Goal: Communication & Community: Answer question/provide support

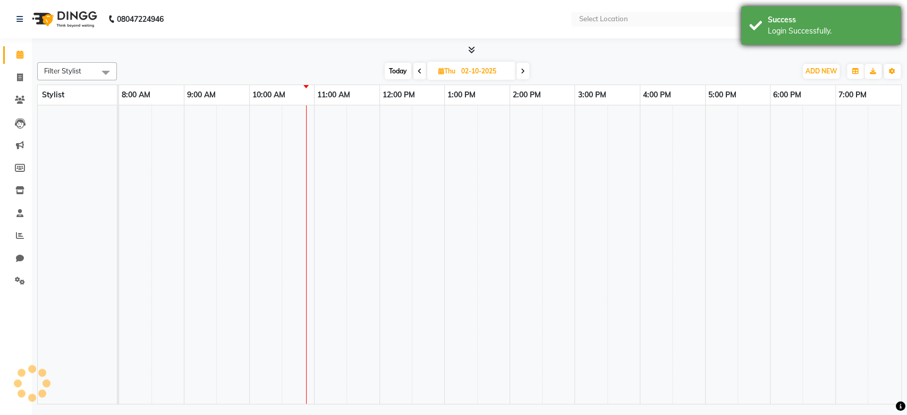
select select "en"
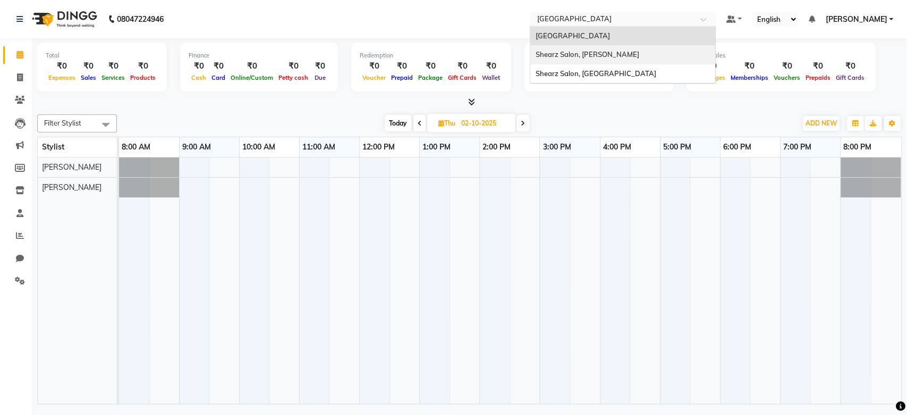
drag, startPoint x: 597, startPoint y: 23, endPoint x: 598, endPoint y: 75, distance: 52.1
click at [598, 27] on ng-select "Select Location × Shearz Salon Ho, Corporate Road Shearz Salon Ho, Corporate Ro…" at bounding box center [623, 19] width 186 height 14
click at [598, 75] on span "Shearz Salon, [GEOGRAPHIC_DATA]" at bounding box center [596, 73] width 121 height 9
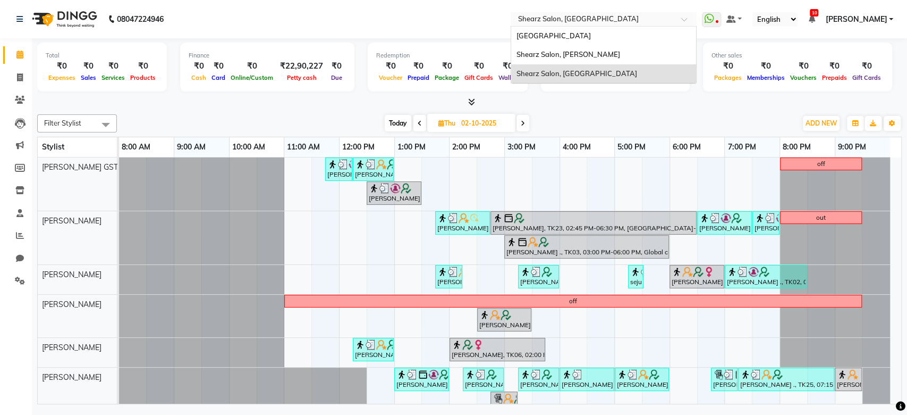
click at [646, 15] on input "text" at bounding box center [593, 20] width 154 height 11
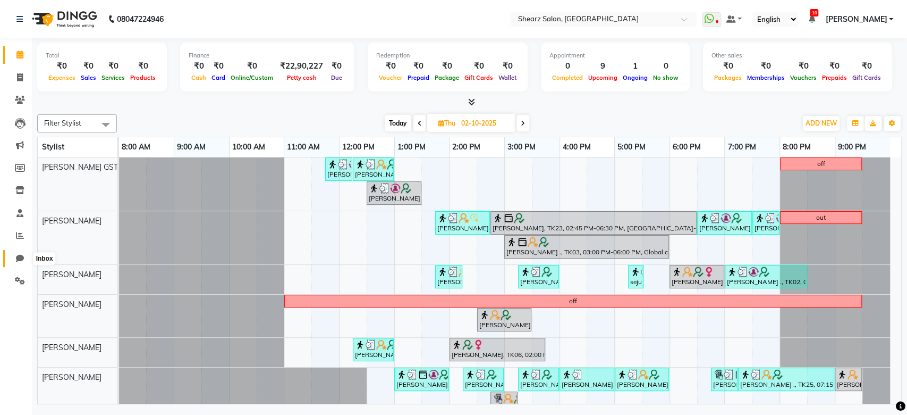
click at [21, 260] on icon at bounding box center [20, 258] width 8 height 8
select select "100"
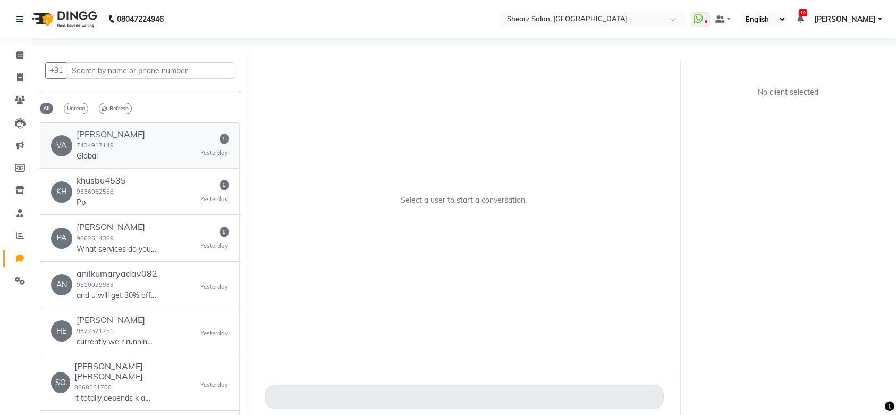
click at [146, 145] on div "VA Vaishali Doshi 7434917149 Global 1 Yesterday" at bounding box center [140, 145] width 178 height 32
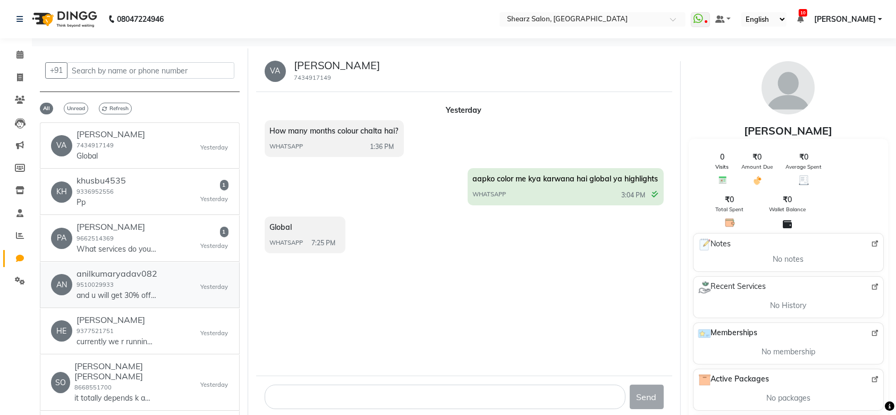
click at [124, 290] on p "and u will get 30% off in the same" at bounding box center [117, 295] width 80 height 11
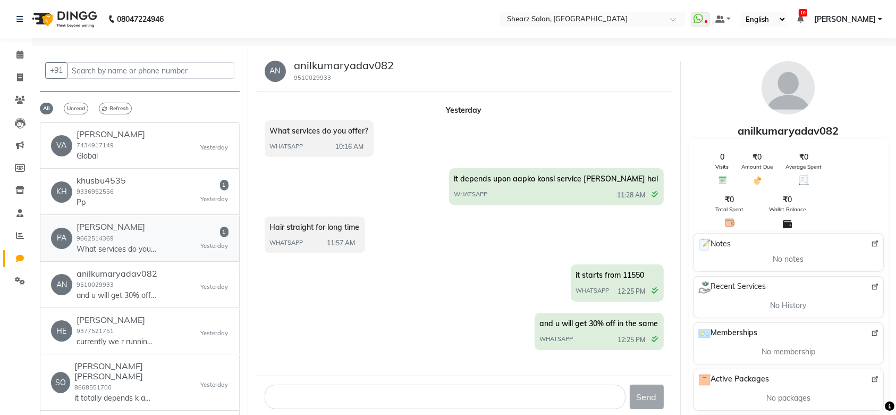
click at [75, 229] on div "PA Payal Parekh 9662514369 What services do you offer?" at bounding box center [103, 238] width 105 height 32
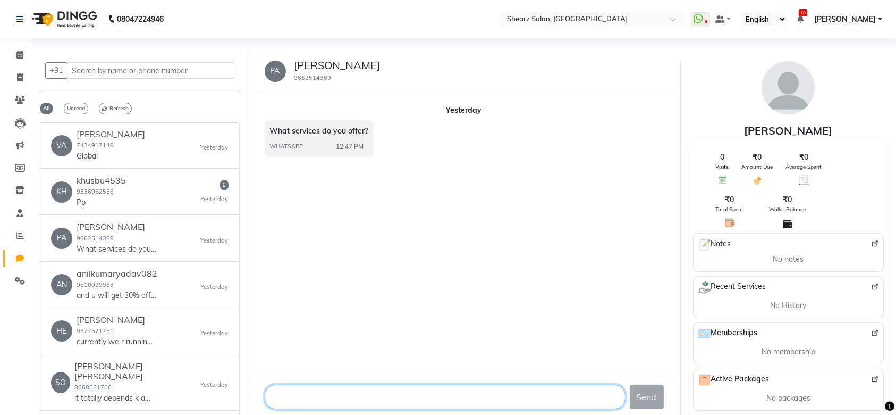
click at [285, 396] on textarea at bounding box center [445, 396] width 361 height 24
type textarea "Hi Good Morning"
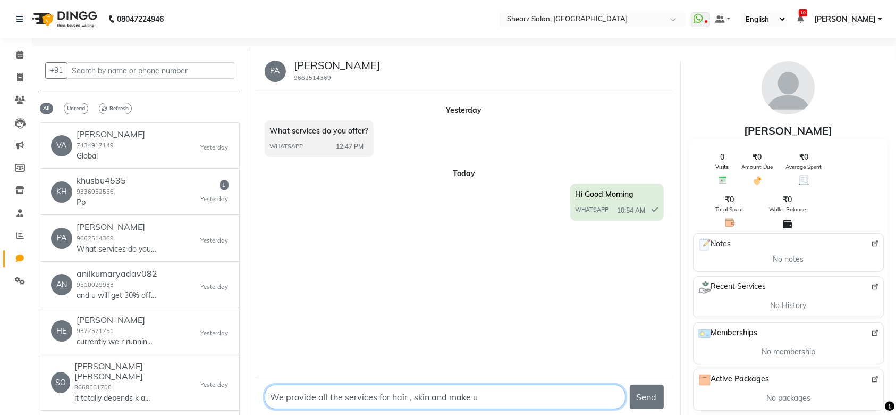
type textarea "We provide all the services for hair , skin and make up"
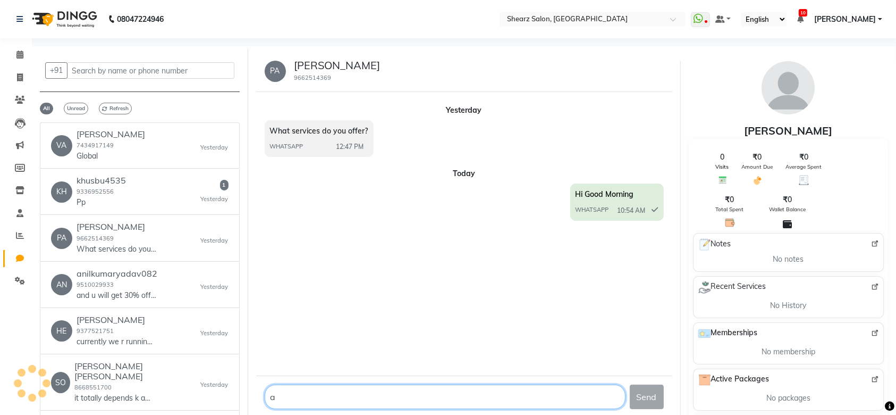
type textarea "ar"
type textarea "e"
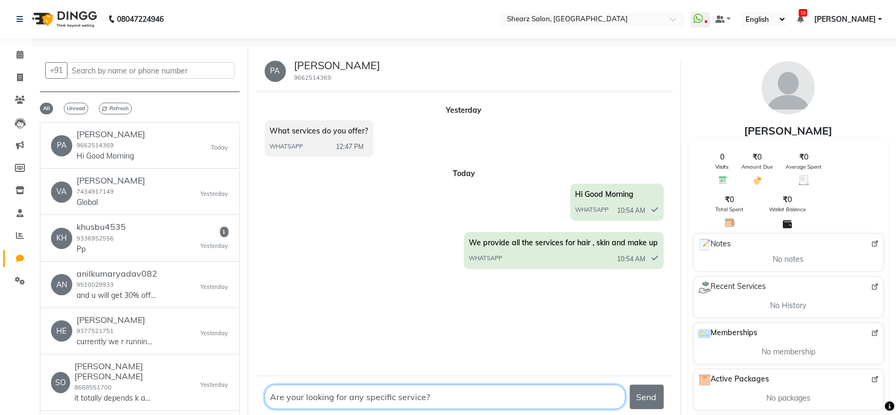
type textarea "Are your looking for any specific service??"
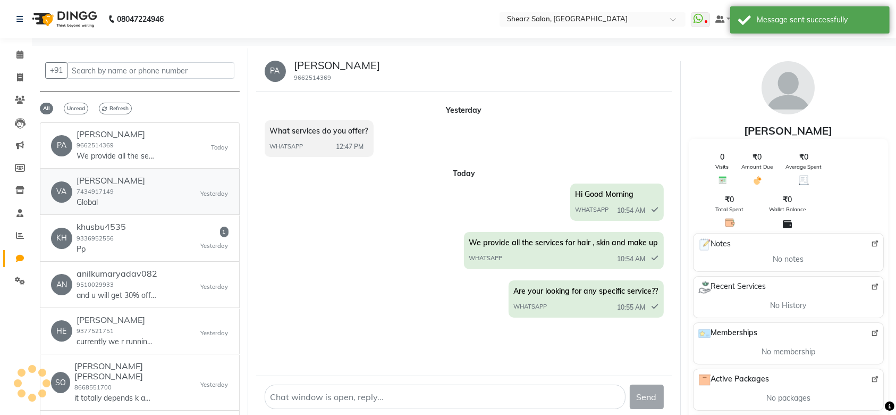
click at [143, 185] on div "VA Vaishali Doshi 7434917149 Global Yesterday" at bounding box center [140, 191] width 178 height 32
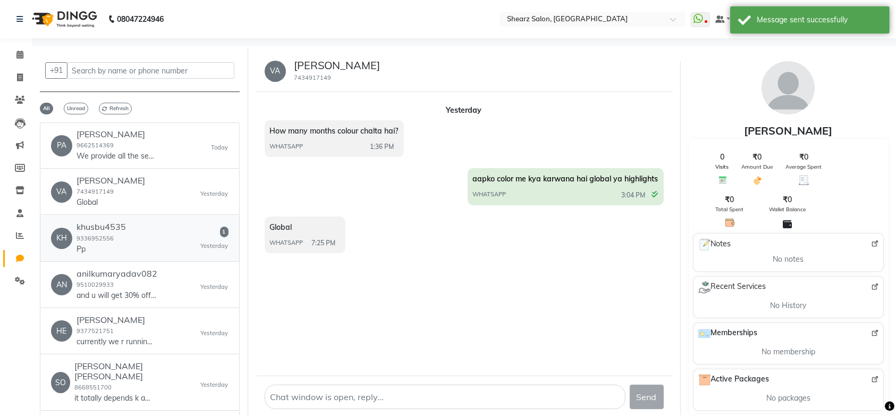
click at [153, 225] on div "KH khusbu4535 9336952556 Pp 1 Yesterday" at bounding box center [140, 238] width 178 height 32
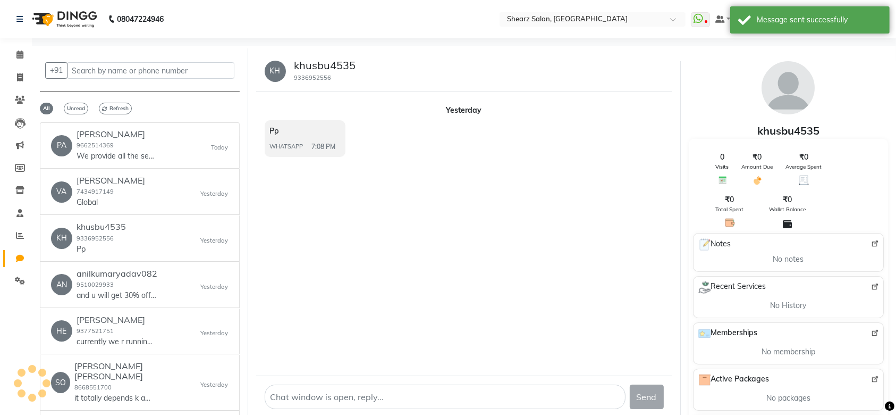
click at [662, 94] on div "Yesterday Pp WHATSAPP 7:08 PM" at bounding box center [464, 233] width 416 height 283
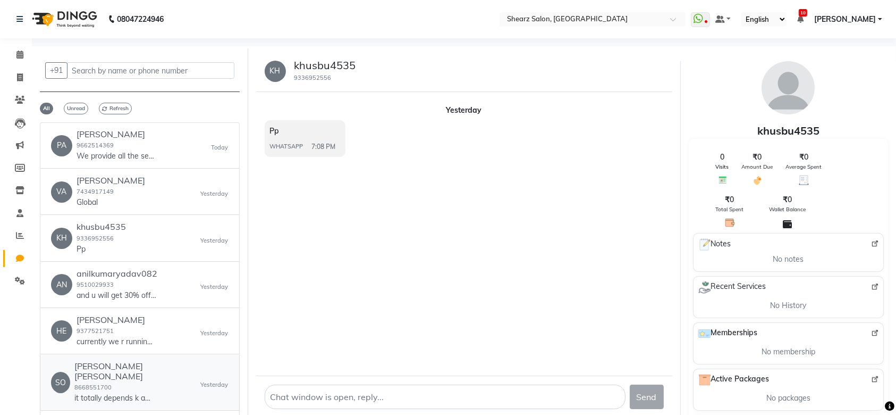
click at [167, 385] on div "Sonal Kundan deoghare 8668551700 it totally depends k aapko konsi service leni …" at bounding box center [137, 382] width 126 height 43
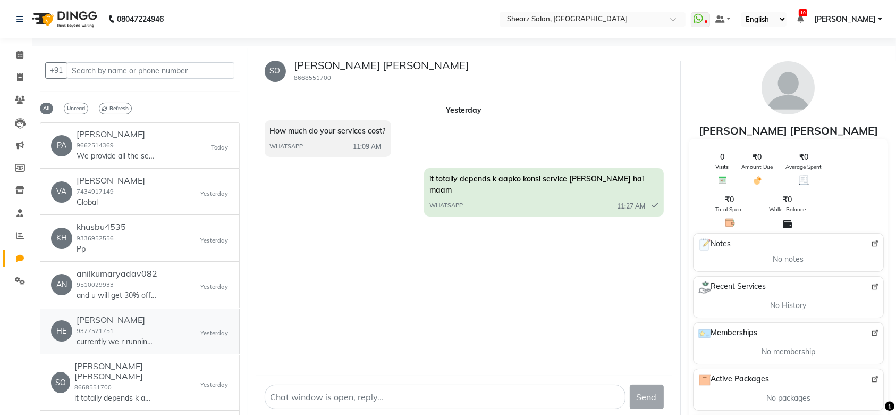
click at [138, 328] on div "Hetal Maniar 9377521751 currently we r running an offer jisme aapko 30% discoun…" at bounding box center [117, 331] width 80 height 32
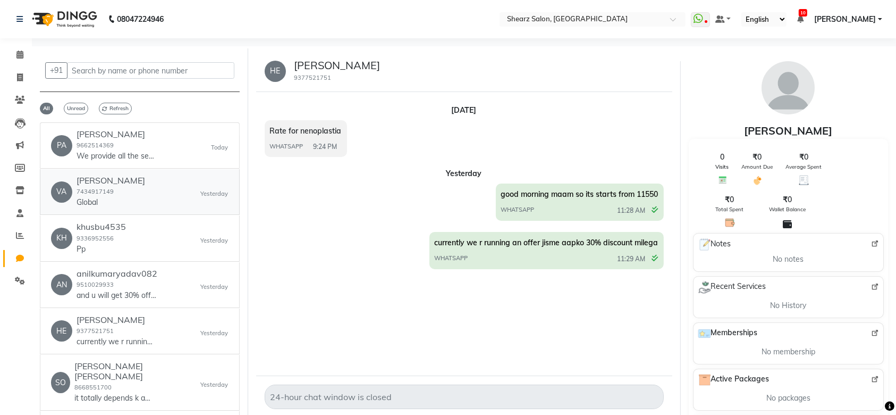
click at [140, 191] on div "VA Vaishali Doshi 7434917149 Global Yesterday" at bounding box center [140, 191] width 178 height 32
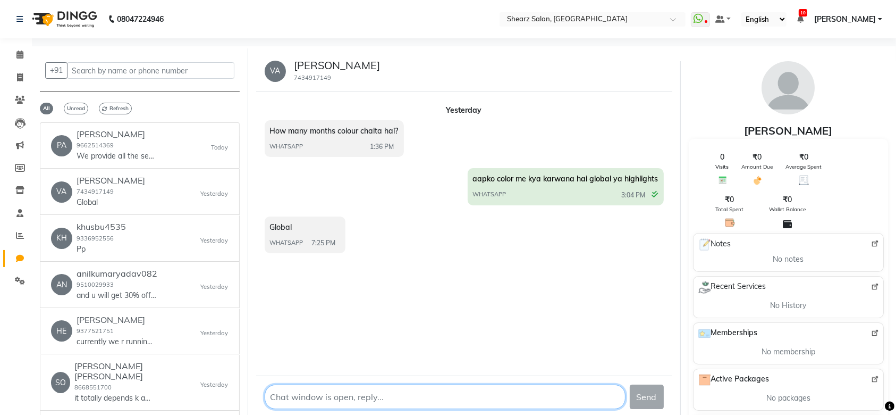
click at [353, 389] on textarea at bounding box center [445, 396] width 361 height 24
type textarea "Y"
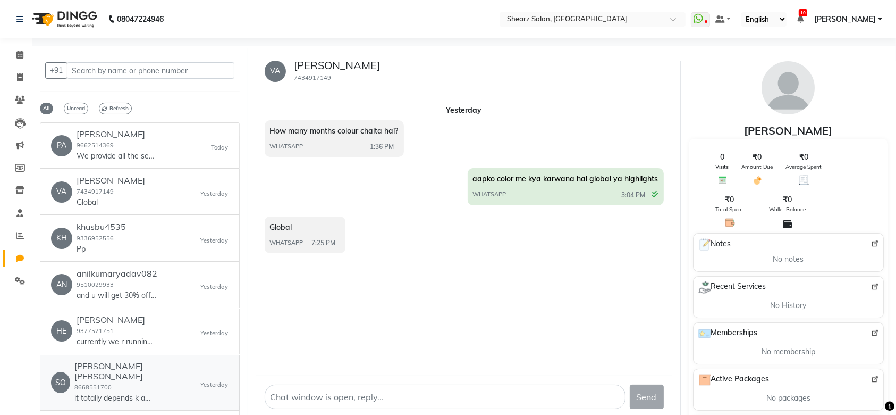
click at [119, 392] on p "it totally depends k aapko konsi service leni hai maam" at bounding box center [114, 397] width 80 height 11
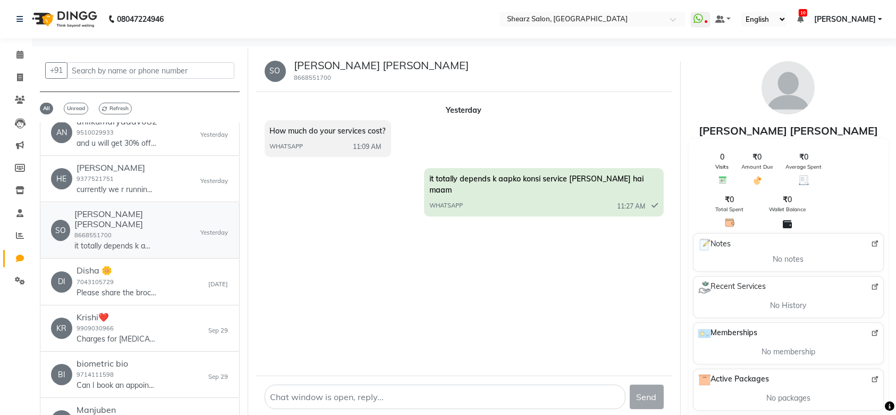
scroll to position [238, 0]
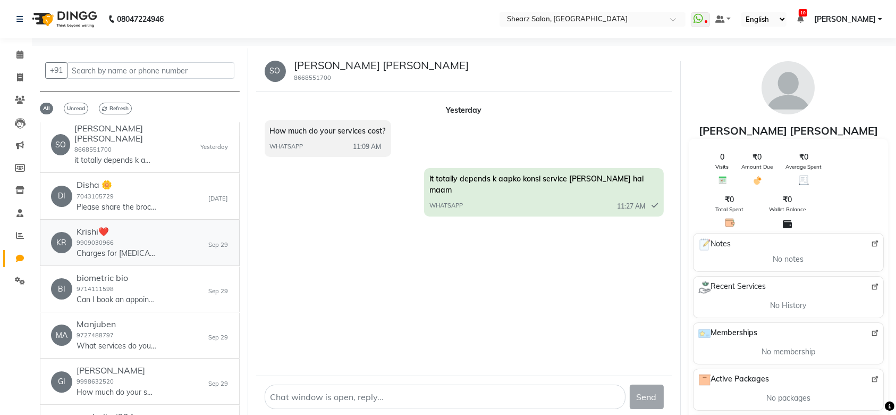
click at [139, 248] on p "Charges for botox?" at bounding box center [117, 253] width 80 height 11
click at [134, 273] on h6 "biometric bio" at bounding box center [117, 278] width 80 height 10
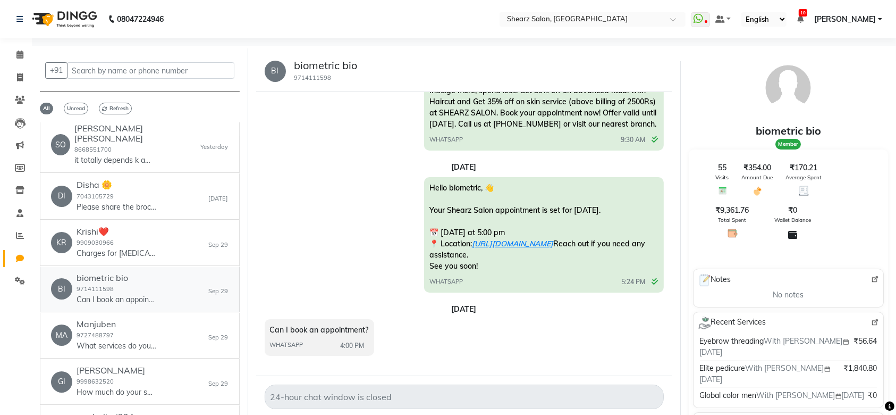
scroll to position [0, 0]
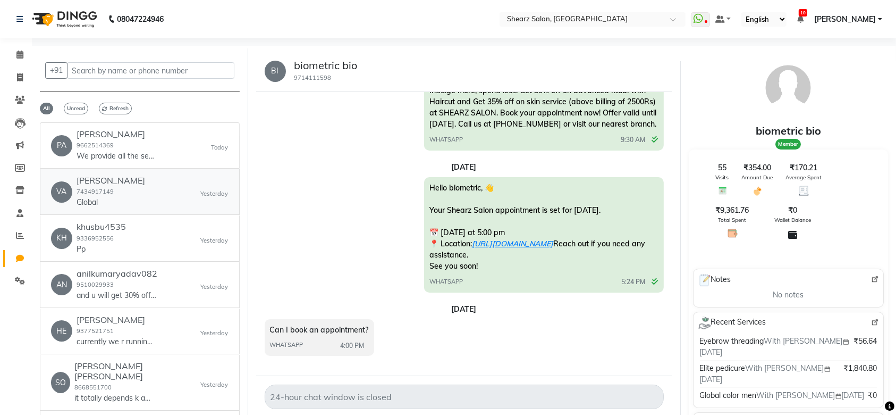
click at [152, 176] on div "VA Vaishali Doshi 7434917149 Global Yesterday" at bounding box center [140, 191] width 178 height 32
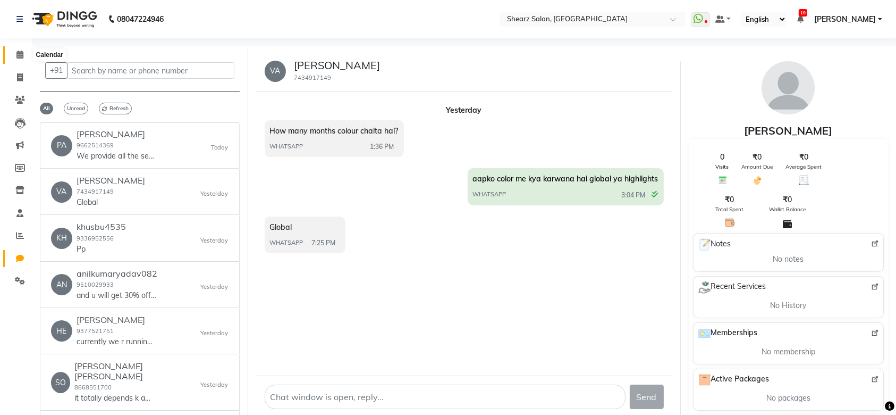
click at [14, 53] on span at bounding box center [20, 55] width 19 height 12
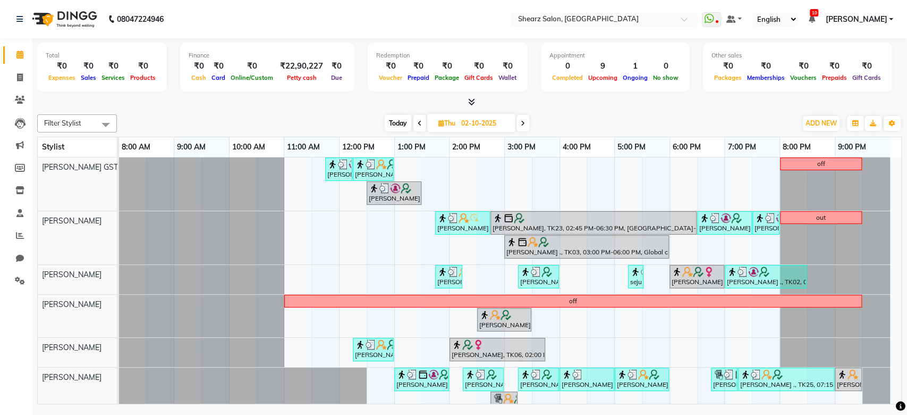
click at [395, 124] on span "Today" at bounding box center [398, 123] width 27 height 16
type input "03-10-2025"
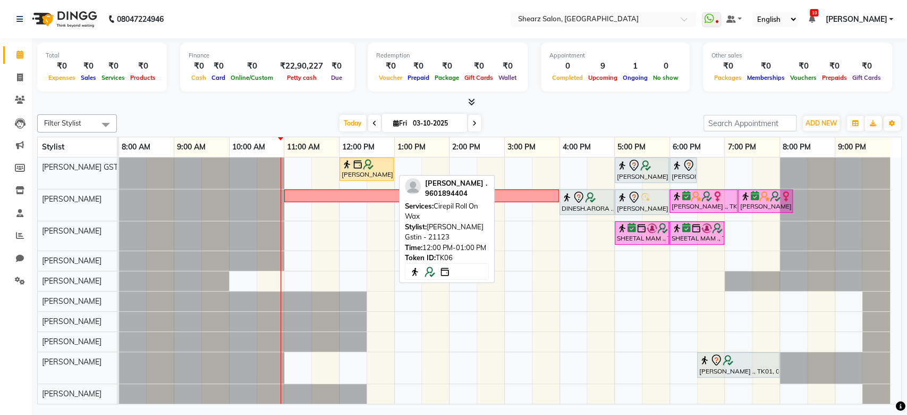
click at [368, 171] on div "Sushma Marothi ., TK06, 12:00 PM-01:00 PM, Cirepil Roll On Wax" at bounding box center [367, 169] width 52 height 20
select select "1"
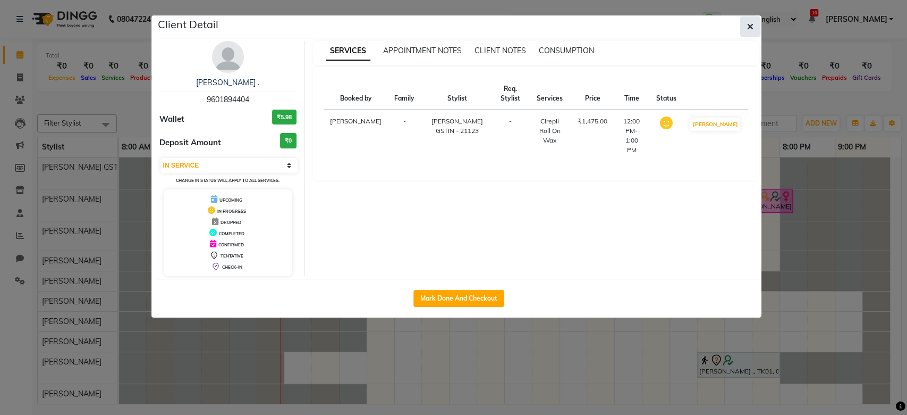
click at [748, 27] on icon "button" at bounding box center [750, 26] width 6 height 9
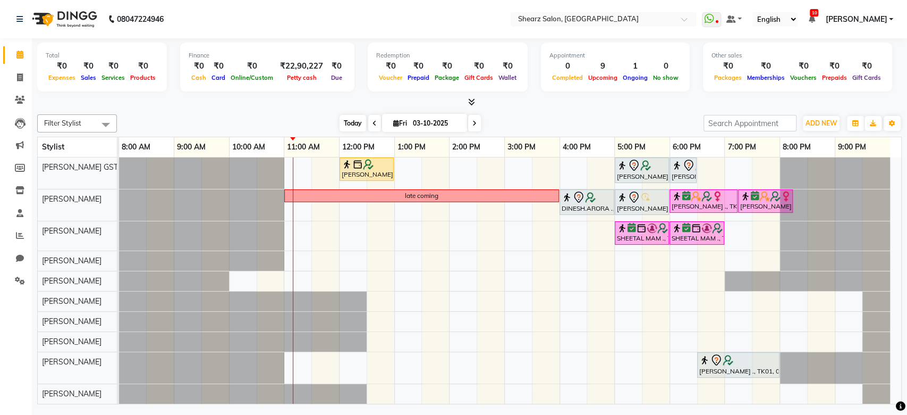
click at [350, 120] on span "Today" at bounding box center [353, 123] width 27 height 16
click at [119, 160] on div at bounding box center [119, 172] width 0 height 31
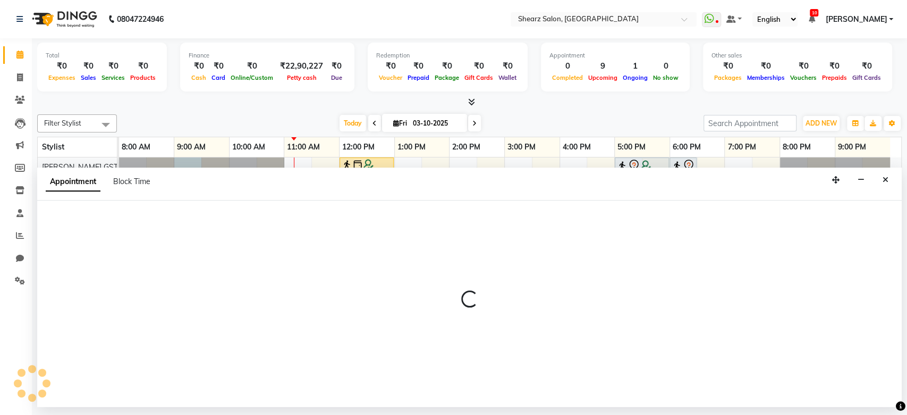
select select "77439"
select select "540"
select select "tentative"
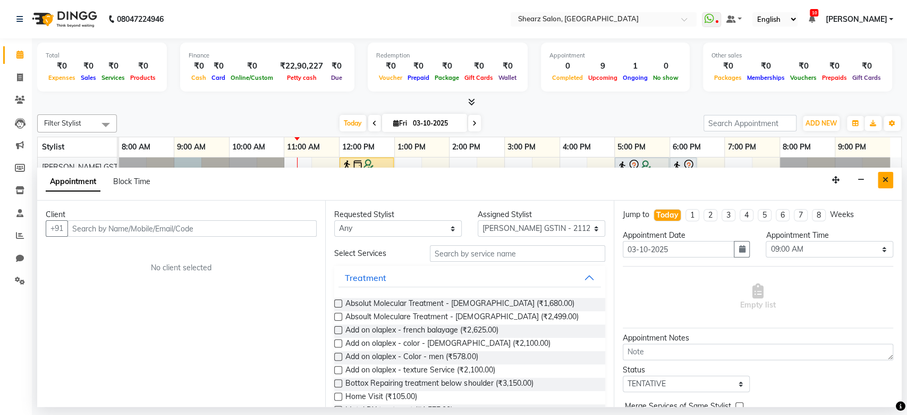
click at [886, 179] on icon "Close" at bounding box center [886, 179] width 6 height 7
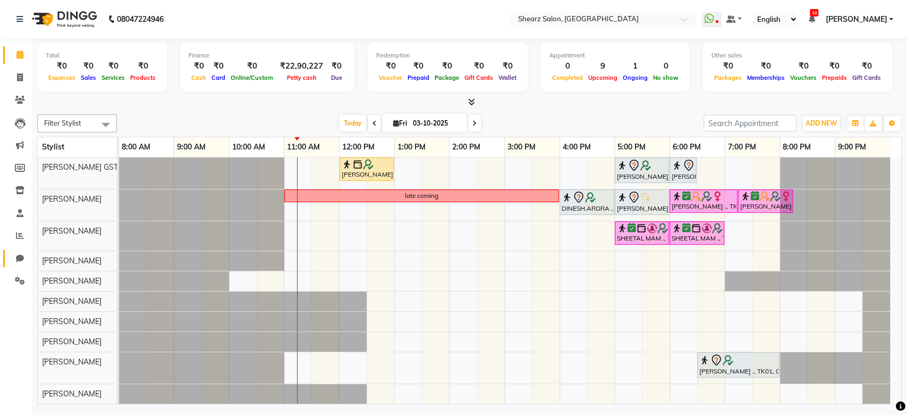
click at [18, 252] on link "Chat" at bounding box center [16, 259] width 26 height 18
select select "100"
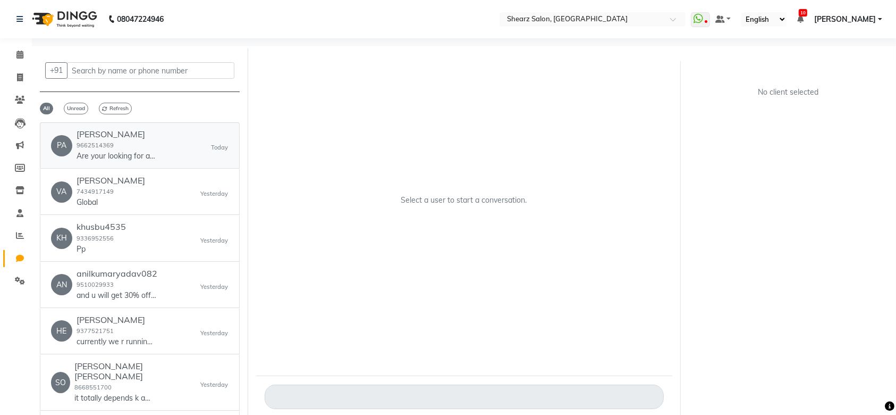
click at [167, 140] on div "PA Payal Parekh 9662514369 Are your looking for any specific service?? Today" at bounding box center [140, 145] width 178 height 32
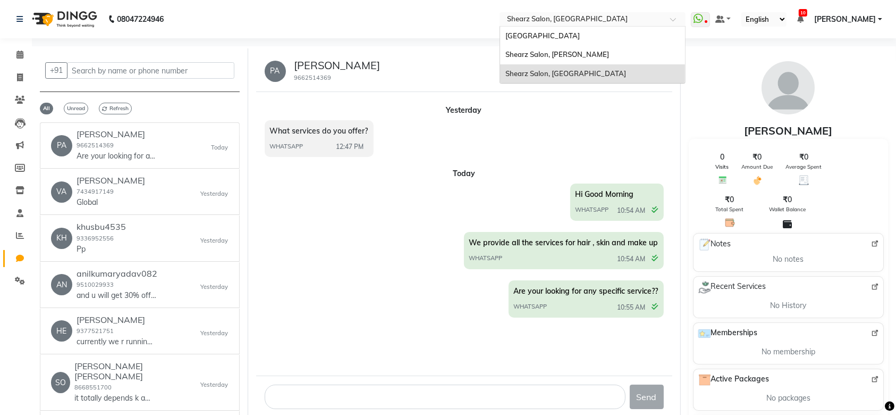
click at [622, 22] on input "text" at bounding box center [582, 20] width 154 height 11
click at [594, 58] on div "Shearz Salon, [PERSON_NAME]" at bounding box center [592, 54] width 185 height 19
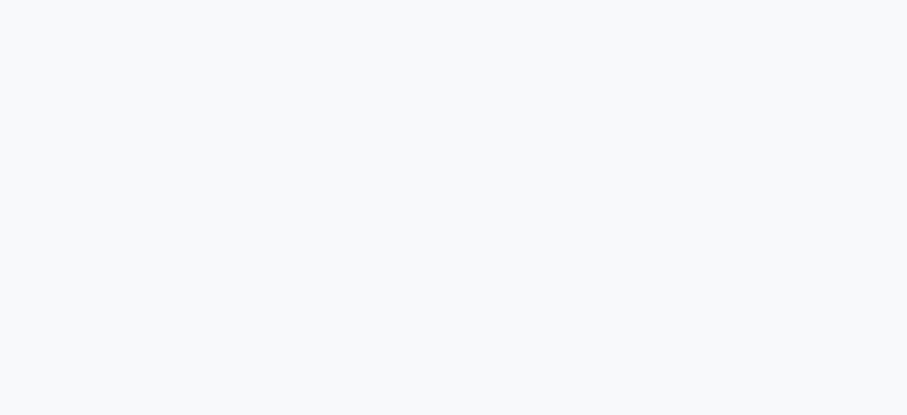
select select "100"
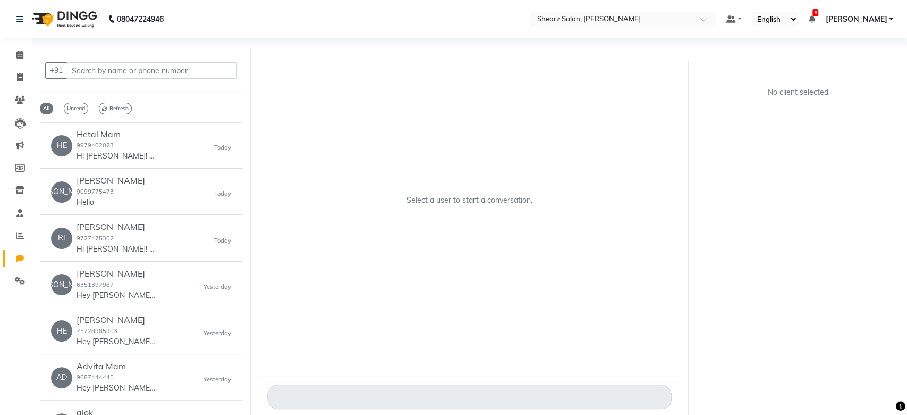
select select "en"
click at [175, 163] on link "HE Hetal Mam 9979402023 Hi Hetal! 👋 Just a reminder that you're booked at Shear…" at bounding box center [140, 145] width 200 height 46
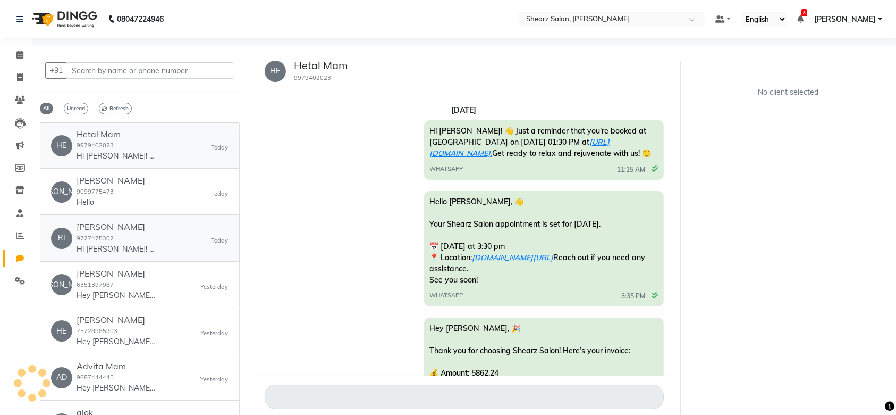
scroll to position [924, 0]
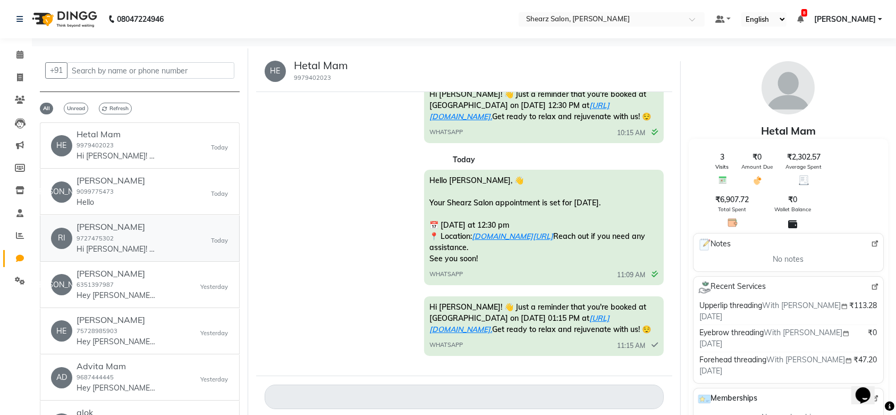
click at [154, 240] on div "Riya Rao 9727475302 Hi Riya! 👋 Just a reminder that you're booked at Shearz Sal…" at bounding box center [117, 238] width 80 height 32
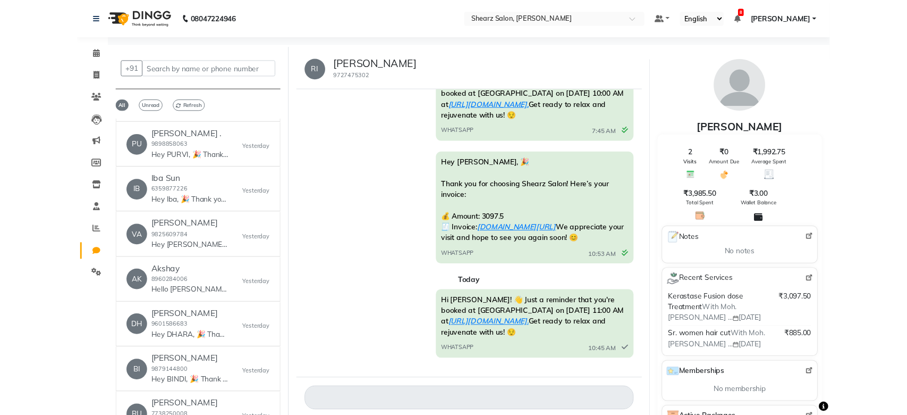
scroll to position [189, 0]
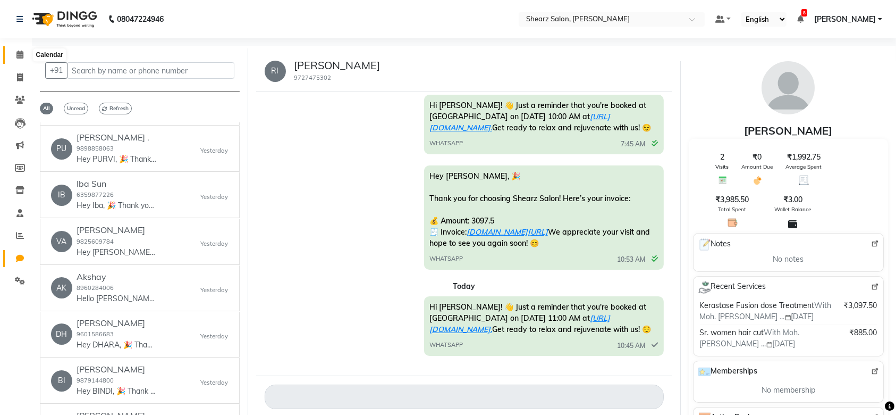
click at [21, 53] on icon at bounding box center [19, 54] width 7 height 8
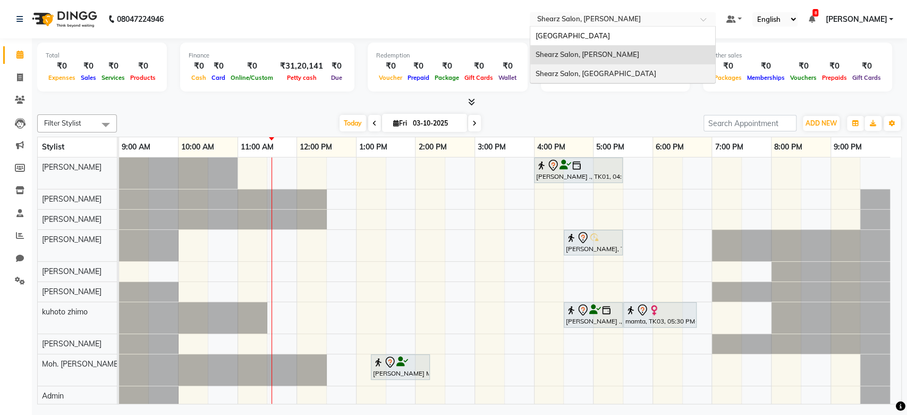
drag, startPoint x: 594, startPoint y: 16, endPoint x: 598, endPoint y: 72, distance: 56.0
click at [598, 27] on ng-select "Select Location × Shearz Salon, [PERSON_NAME][GEOGRAPHIC_DATA][PERSON_NAME], [G…" at bounding box center [623, 19] width 186 height 14
click at [598, 72] on span "Shearz Salon, [GEOGRAPHIC_DATA]" at bounding box center [596, 73] width 121 height 9
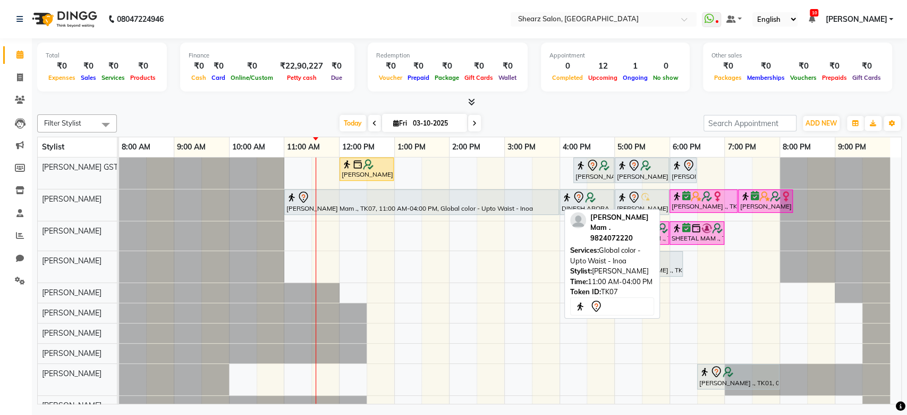
click at [489, 208] on div "[PERSON_NAME] Mam ., TK07, 11:00 AM-04:00 PM, Global color - Upto Waist - Inoa" at bounding box center [421, 202] width 273 height 22
select select "3"
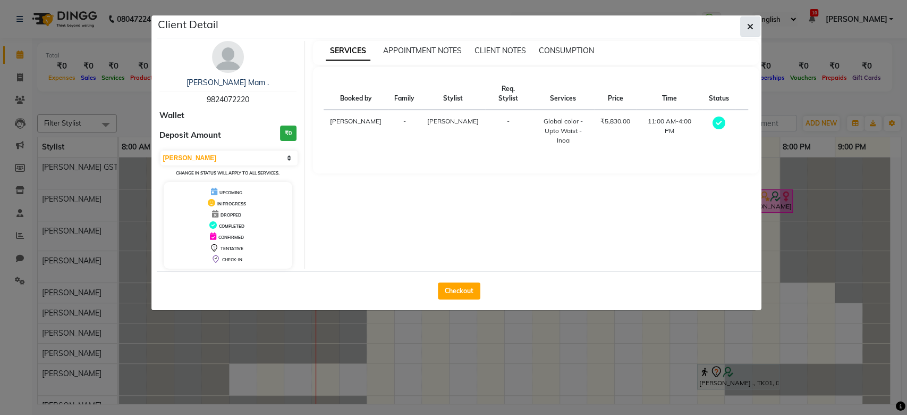
click at [749, 32] on button "button" at bounding box center [750, 26] width 20 height 20
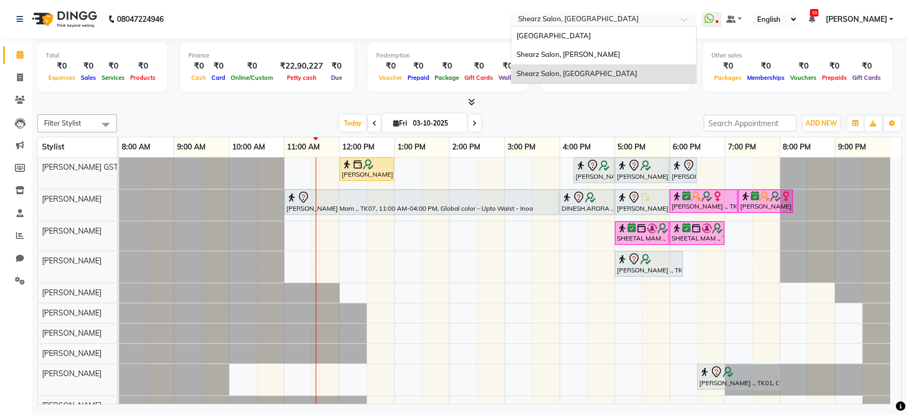
click at [592, 13] on div "Select Location × Shearz Salon, Prahaladnagar" at bounding box center [604, 19] width 186 height 14
click at [582, 56] on span "Shearz Salon, [PERSON_NAME]" at bounding box center [569, 54] width 104 height 9
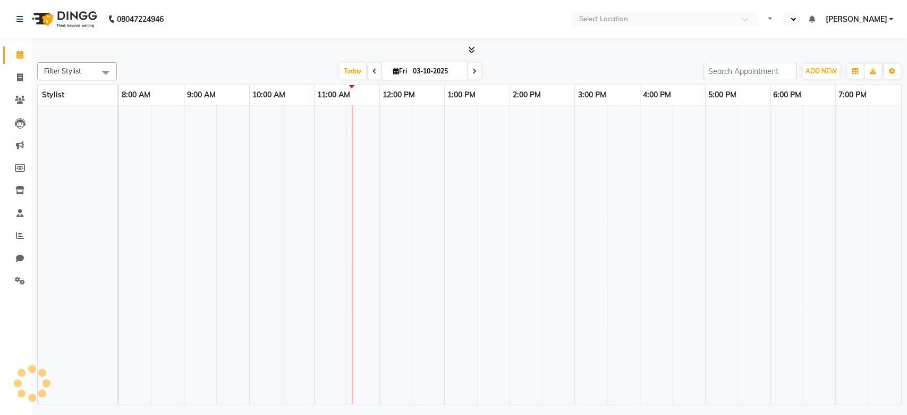
select select "en"
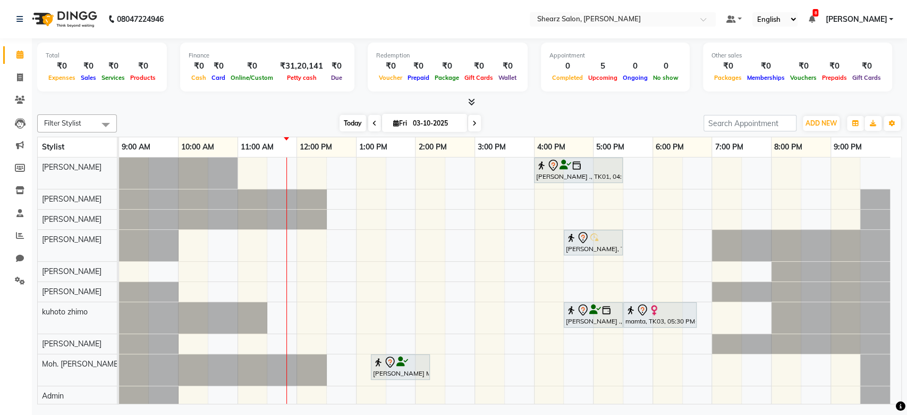
click at [348, 122] on span "Today" at bounding box center [353, 123] width 27 height 16
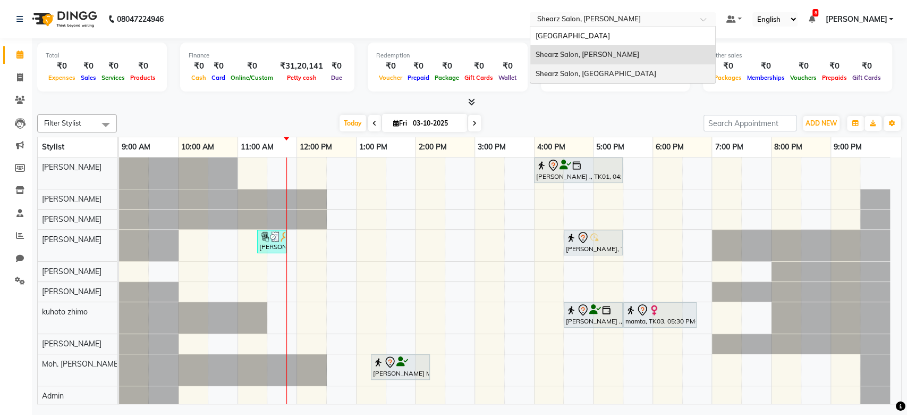
drag, startPoint x: 640, startPoint y: 19, endPoint x: 631, endPoint y: 70, distance: 51.8
click at [631, 27] on ng-select "Select Location × Shearz Salon, Shela Shearz Salon Ho, Corporate Road Shearz Sa…" at bounding box center [623, 19] width 186 height 14
click at [631, 70] on span "Shearz Salon, [GEOGRAPHIC_DATA]" at bounding box center [596, 73] width 121 height 9
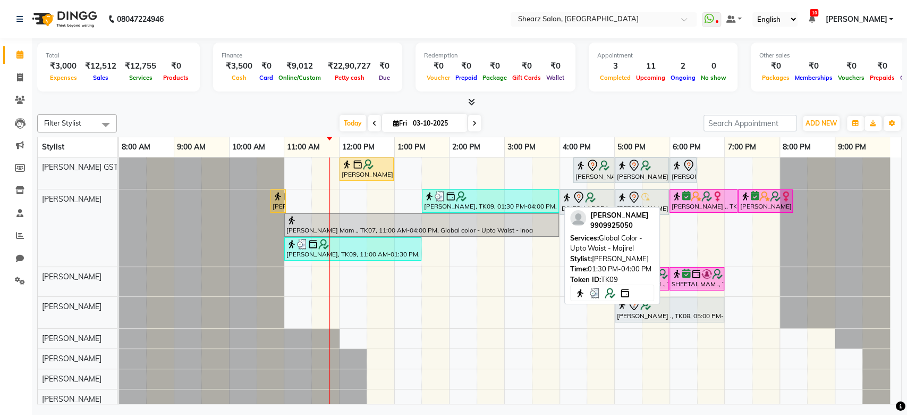
click at [470, 200] on div "Dipak Kaplish, TK09, 01:30 PM-04:00 PM, Global Color -Upto Waist - Majirel" at bounding box center [490, 201] width 135 height 20
select select "3"
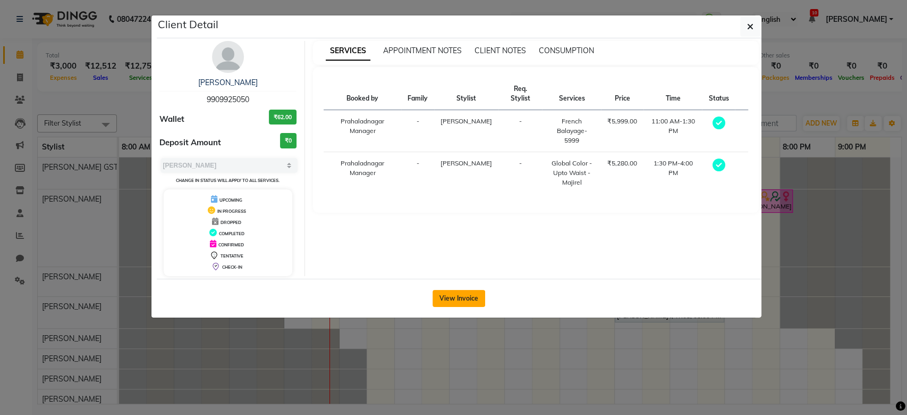
click at [459, 292] on button "View Invoice" at bounding box center [459, 298] width 53 height 17
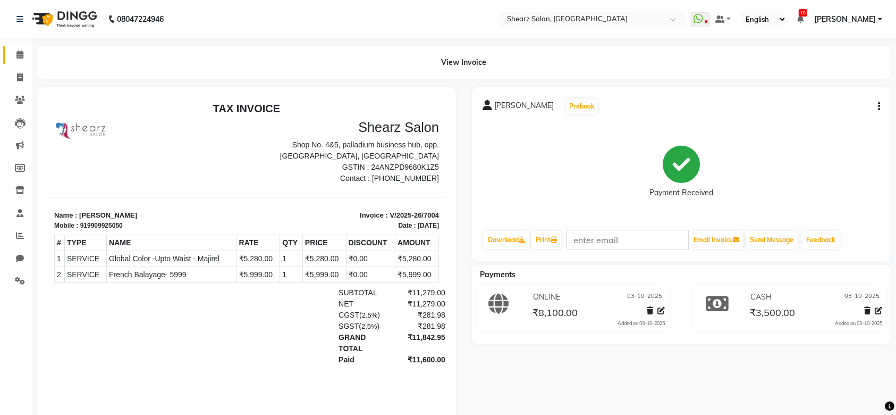
click at [15, 47] on link "Calendar" at bounding box center [16, 55] width 26 height 18
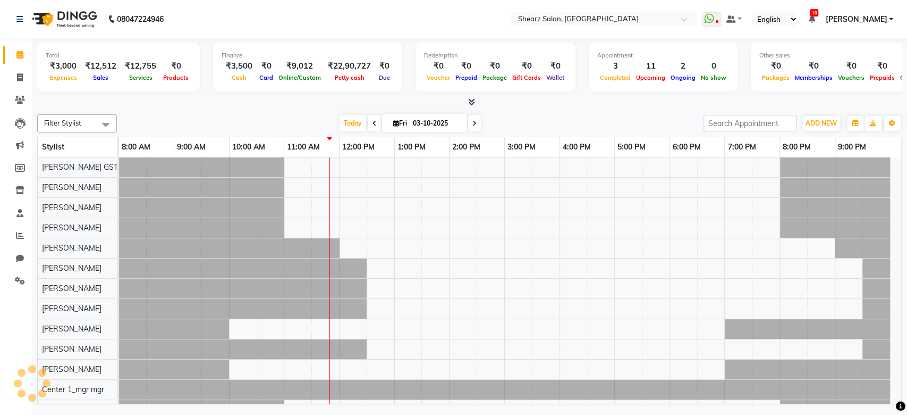
click at [15, 47] on link "Calendar" at bounding box center [16, 55] width 26 height 18
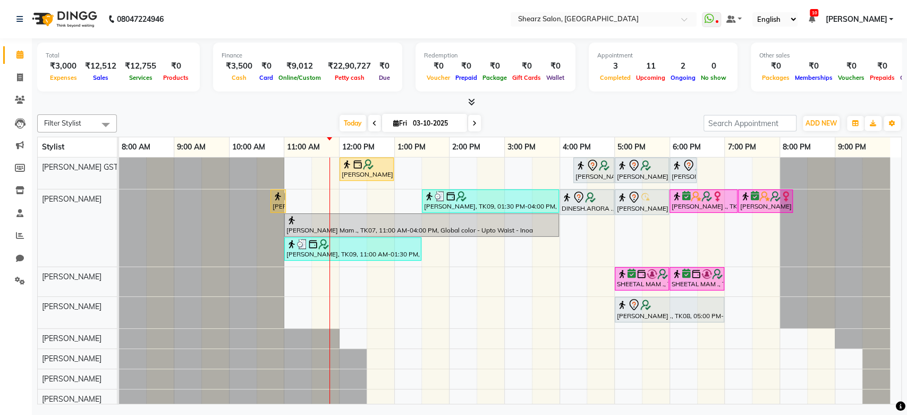
click at [906, 350] on div "Total ₹3,000 Expenses ₹12,512 Sales ₹12,755 Services ₹0 Products Finance ₹3,500…" at bounding box center [469, 222] width 875 height 368
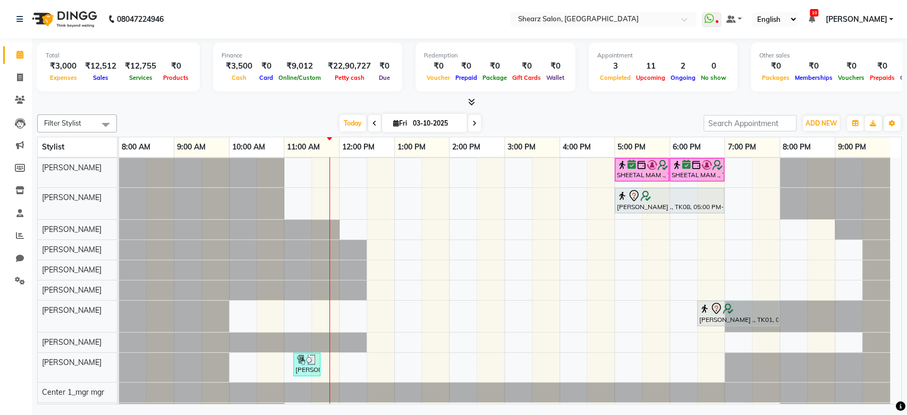
scroll to position [137, 0]
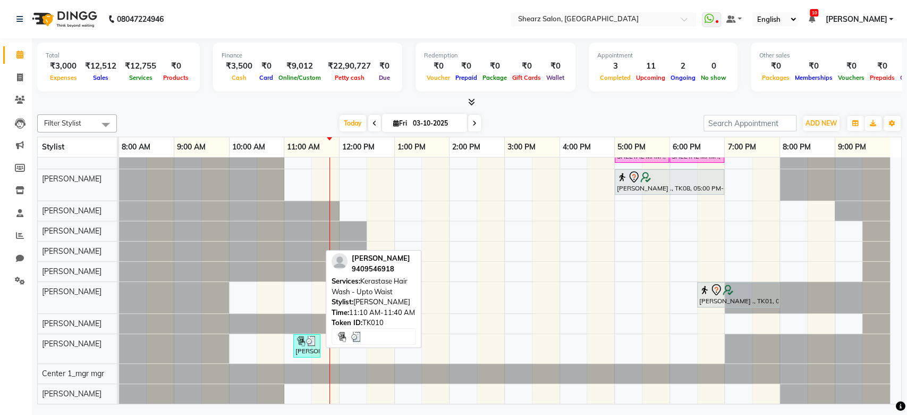
click at [309, 339] on div "[PERSON_NAME], TK10, 11:10 AM-11:40 AM, Kerastase Hair Wash - Upto Waist" at bounding box center [306, 345] width 25 height 20
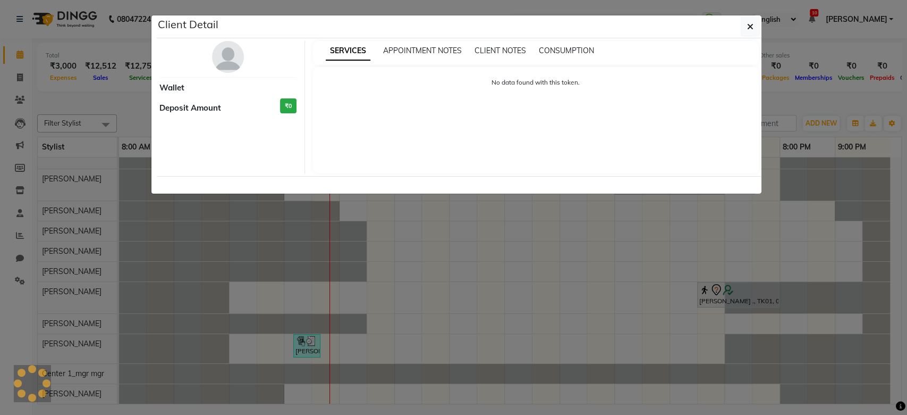
select select "3"
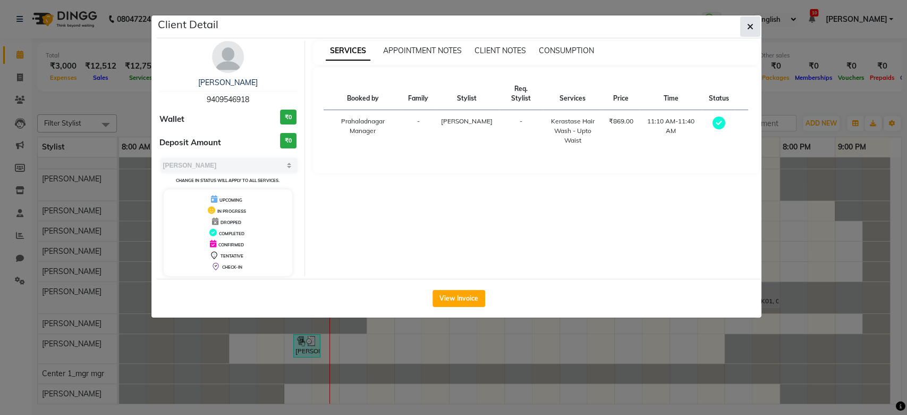
click at [751, 21] on span "button" at bounding box center [750, 26] width 6 height 11
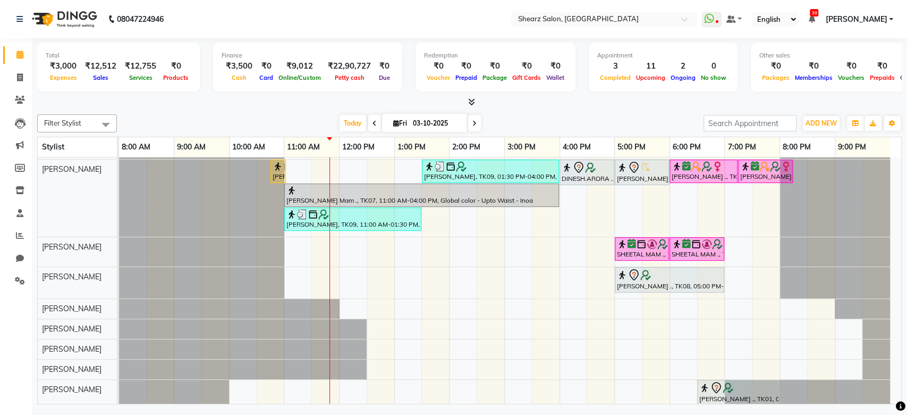
scroll to position [0, 0]
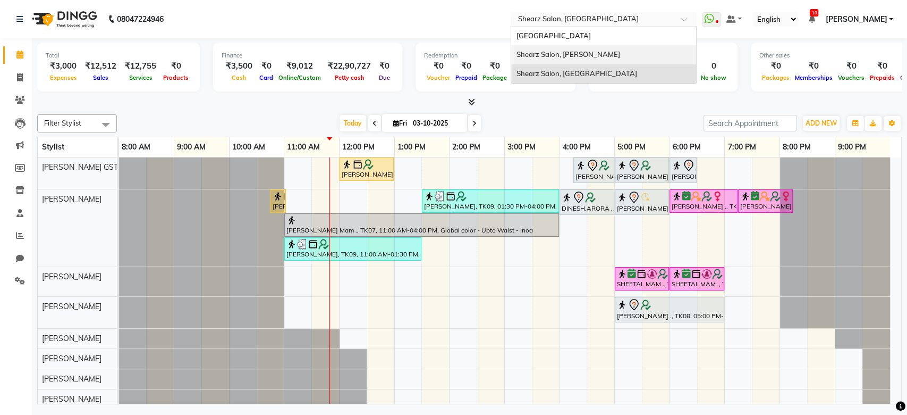
drag, startPoint x: 592, startPoint y: 19, endPoint x: 591, endPoint y: 58, distance: 39.3
click at [591, 27] on ng-select "Select Location × Shearz Salon, Prahaladnagar Shearz Salon Ho, Corporate Road S…" at bounding box center [604, 19] width 186 height 14
click at [591, 58] on span "Shearz Salon, Shela" at bounding box center [569, 54] width 104 height 9
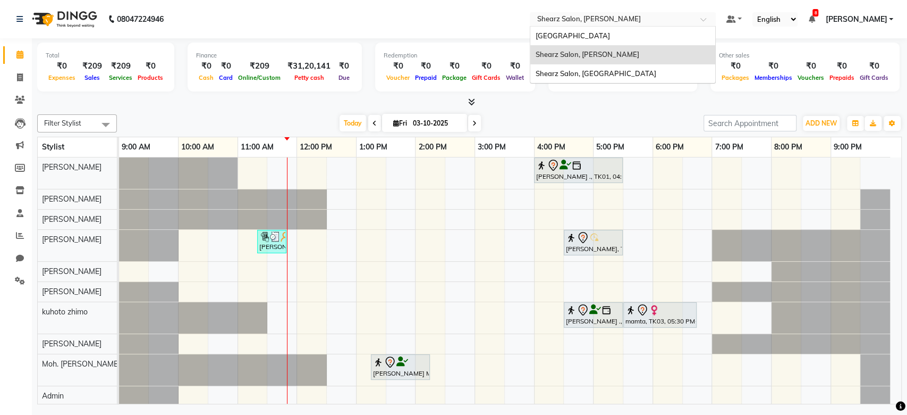
click at [569, 12] on div "Select Location × Shearz Salon, Shela" at bounding box center [623, 19] width 186 height 14
click at [621, 71] on span "Shearz Salon, [GEOGRAPHIC_DATA]" at bounding box center [596, 73] width 121 height 9
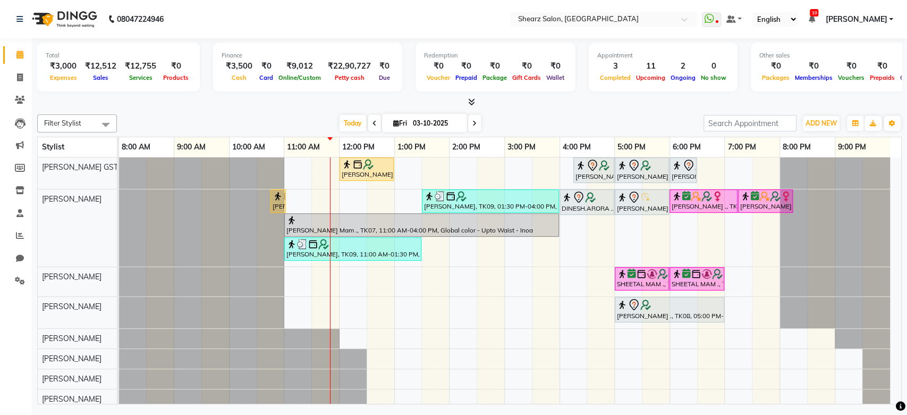
click at [373, 128] on span at bounding box center [374, 123] width 13 height 16
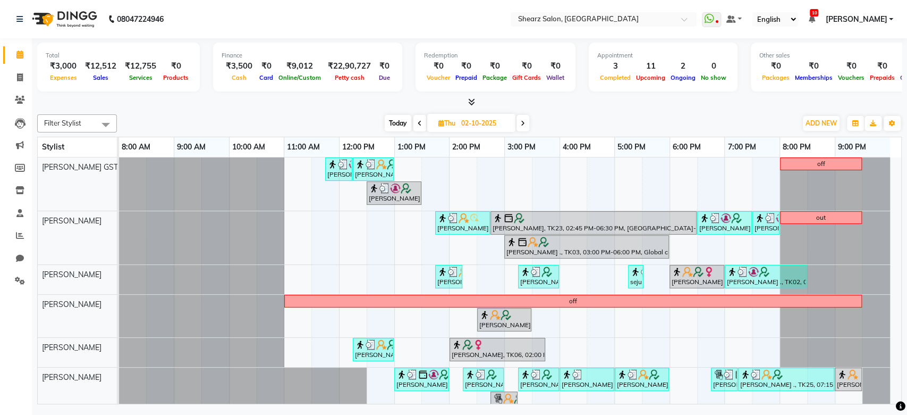
click at [522, 125] on icon at bounding box center [523, 123] width 4 height 6
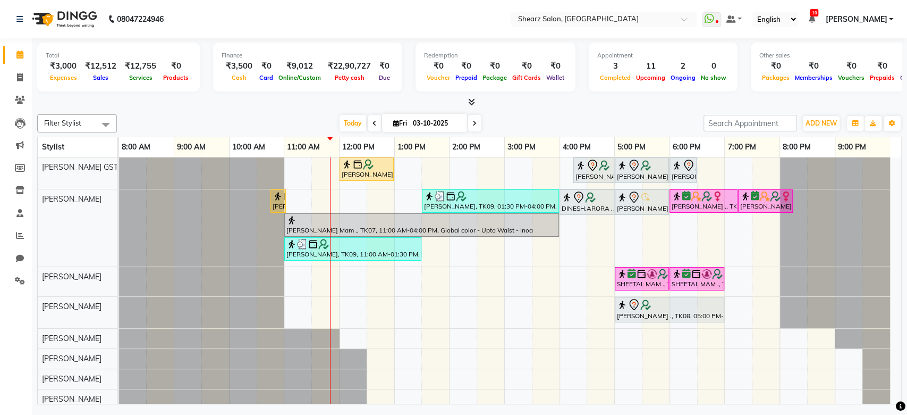
scroll to position [137, 0]
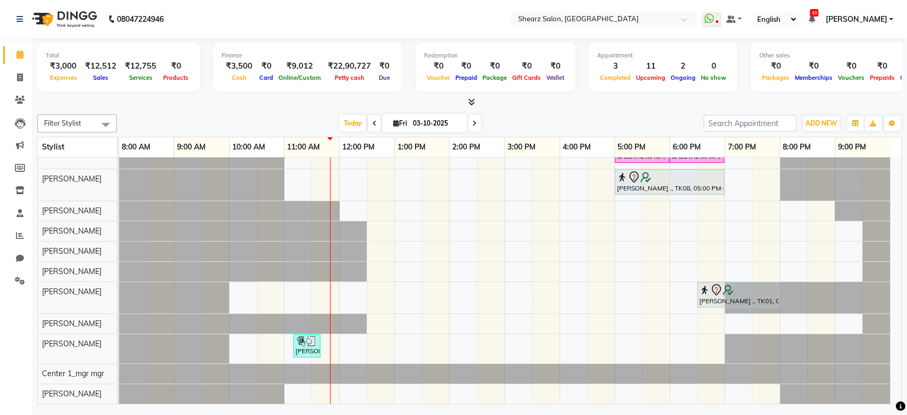
click at [475, 119] on span at bounding box center [474, 123] width 13 height 16
type input "04-10-2025"
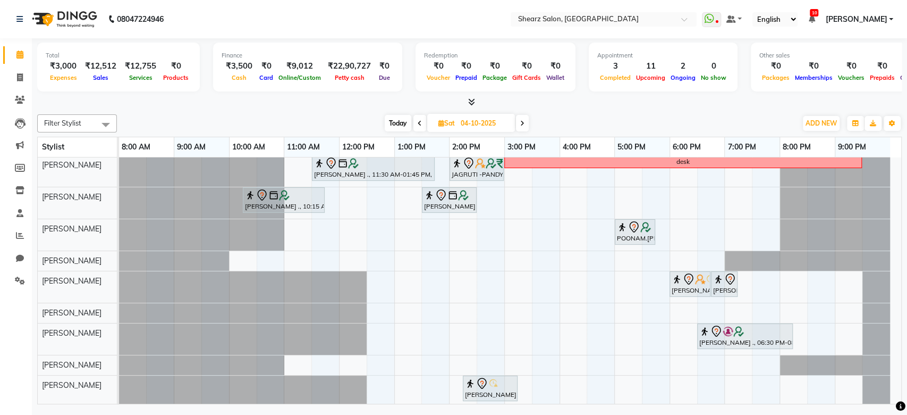
scroll to position [0, 0]
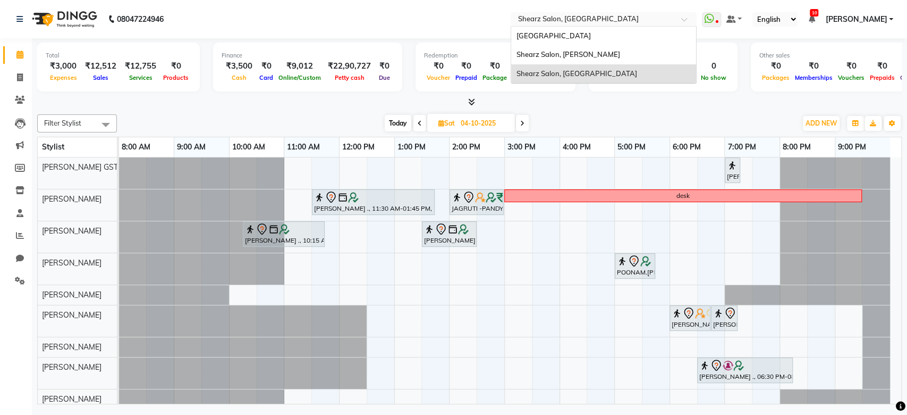
click at [621, 20] on input "text" at bounding box center [593, 20] width 154 height 11
click at [620, 47] on div "Shearz Salon, Shela" at bounding box center [603, 54] width 185 height 19
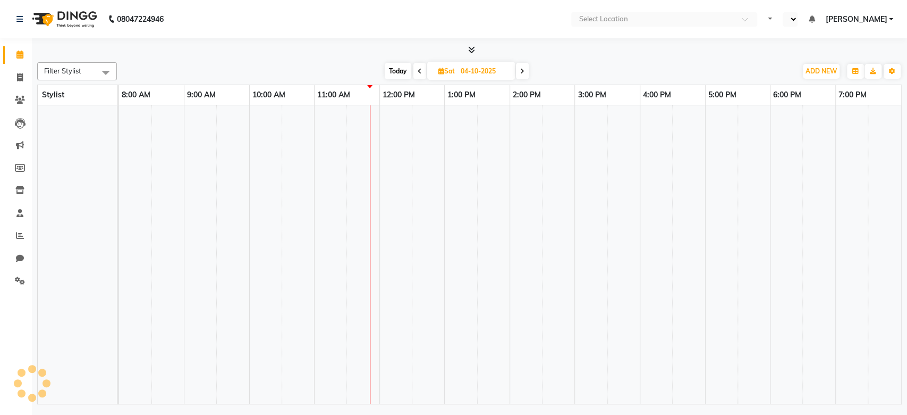
select select "en"
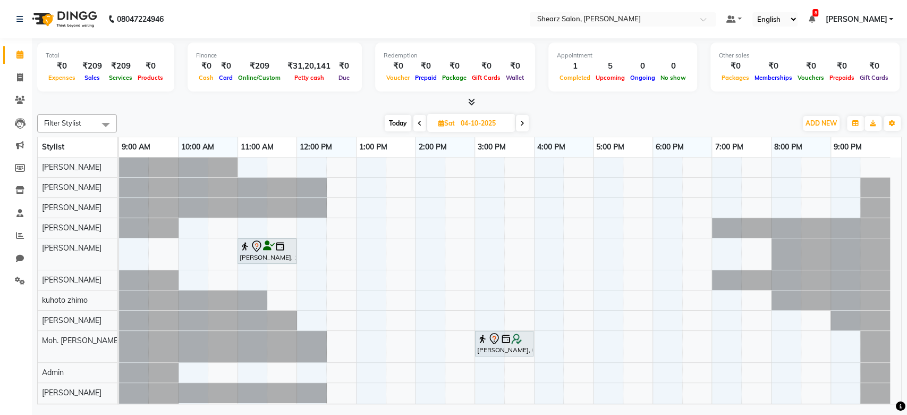
click at [394, 128] on span "Today" at bounding box center [398, 123] width 27 height 16
type input "03-10-2025"
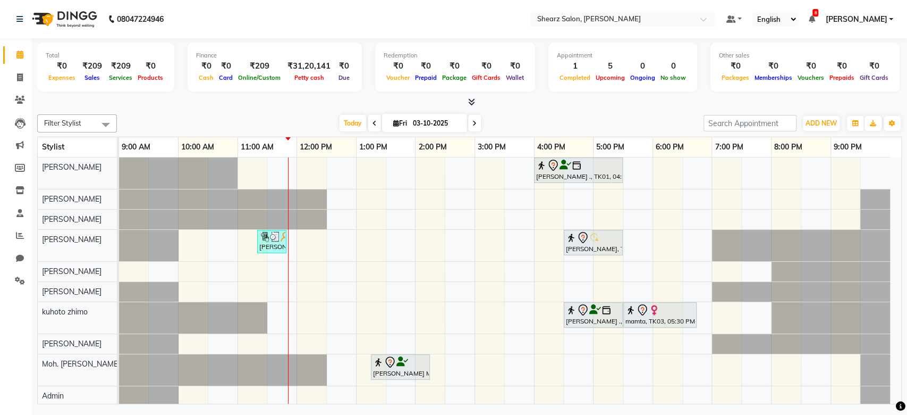
scroll to position [52, 0]
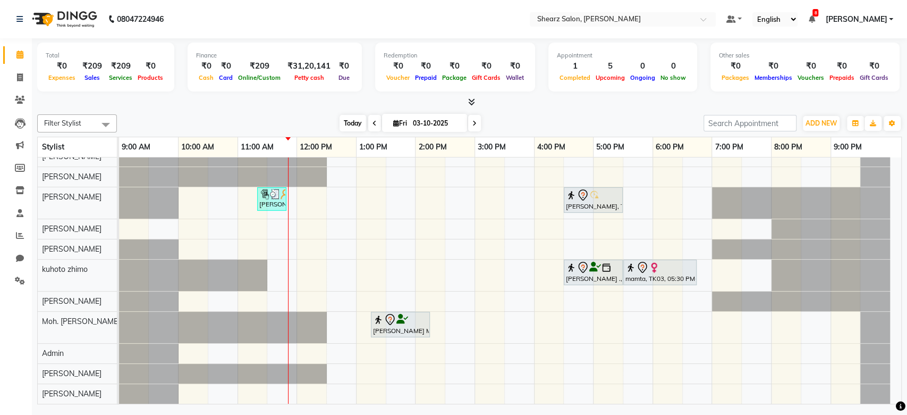
click at [350, 121] on span "Today" at bounding box center [353, 123] width 27 height 16
click at [12, 58] on span at bounding box center [20, 55] width 19 height 12
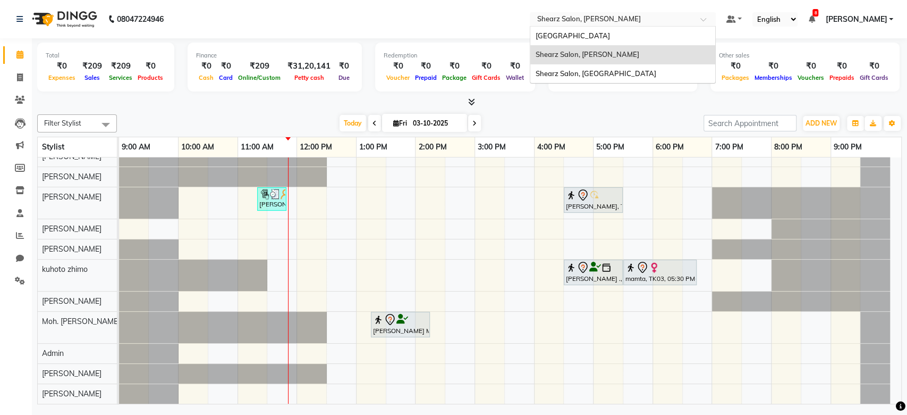
click at [567, 25] on div "Select Location × Shearz Salon, Shela" at bounding box center [623, 19] width 186 height 14
click at [583, 82] on div "Shearz Salon, [GEOGRAPHIC_DATA]" at bounding box center [622, 73] width 185 height 19
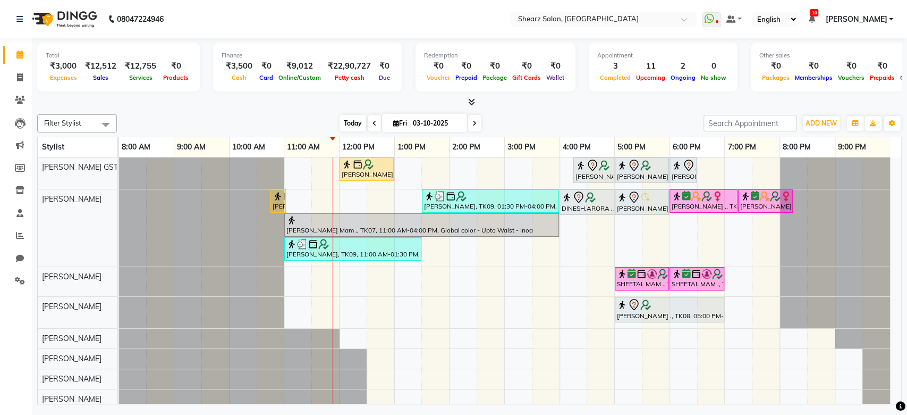
click at [351, 130] on span "Today" at bounding box center [353, 123] width 27 height 16
